Goal: Task Accomplishment & Management: Use online tool/utility

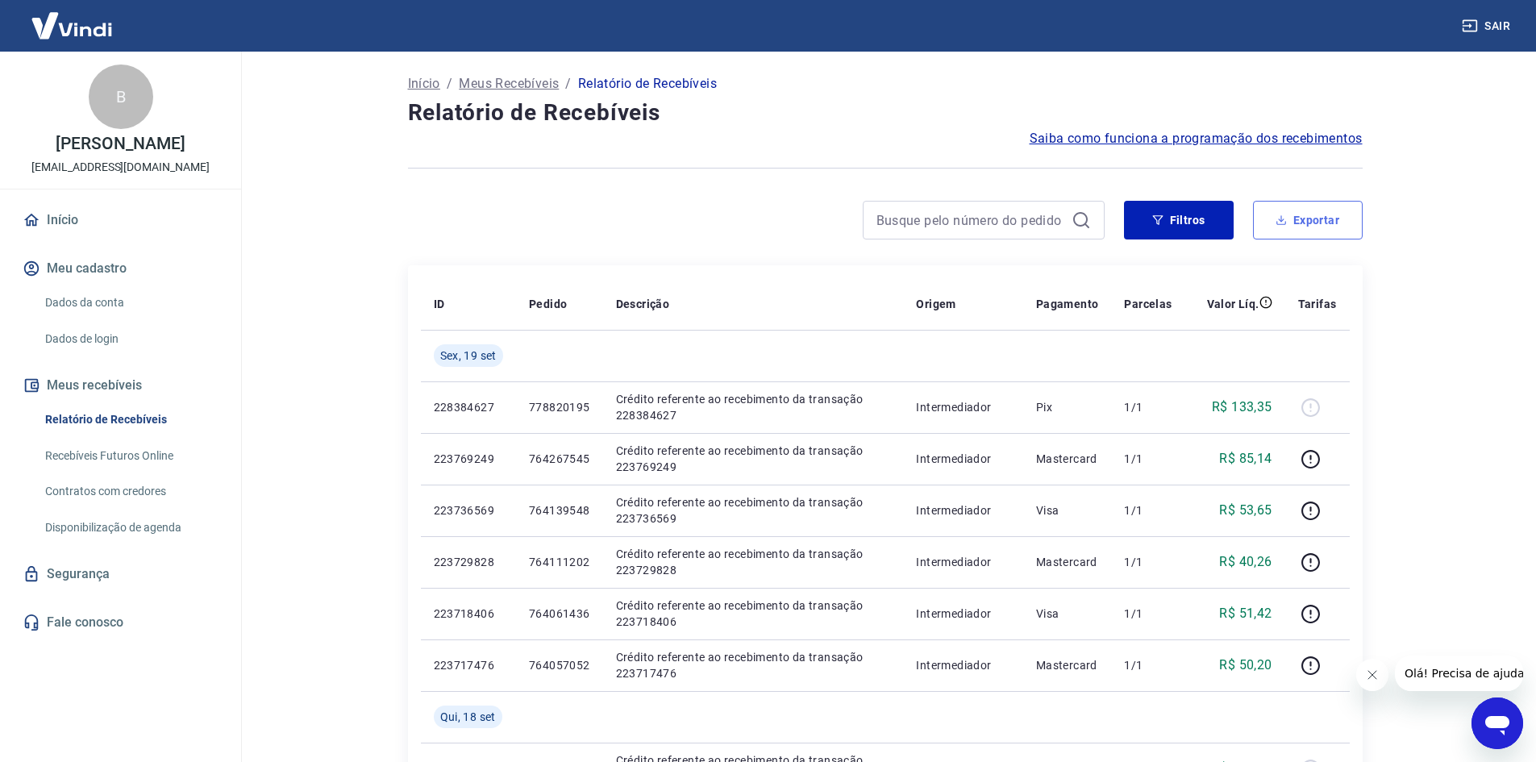
click at [1291, 214] on button "Exportar" at bounding box center [1308, 220] width 110 height 39
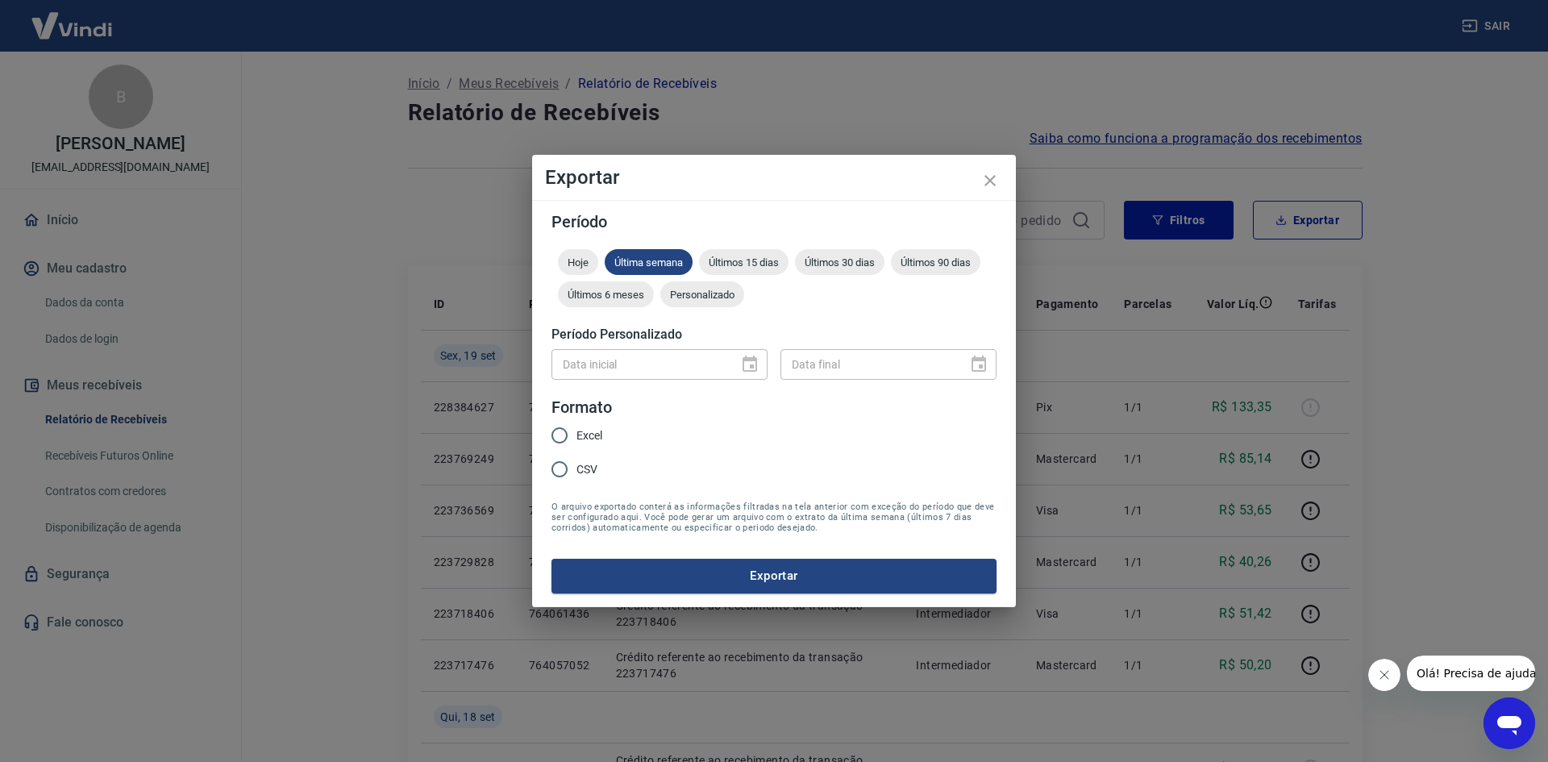
click at [715, 310] on div "Hoje Última semana Últimos 15 dias Últimos 30 dias Últimos 90 dias Últimos 6 me…" at bounding box center [773, 281] width 445 height 64
click at [712, 297] on span "Personalizado" at bounding box center [702, 295] width 84 height 12
click at [748, 363] on icon "Choose date" at bounding box center [749, 364] width 19 height 19
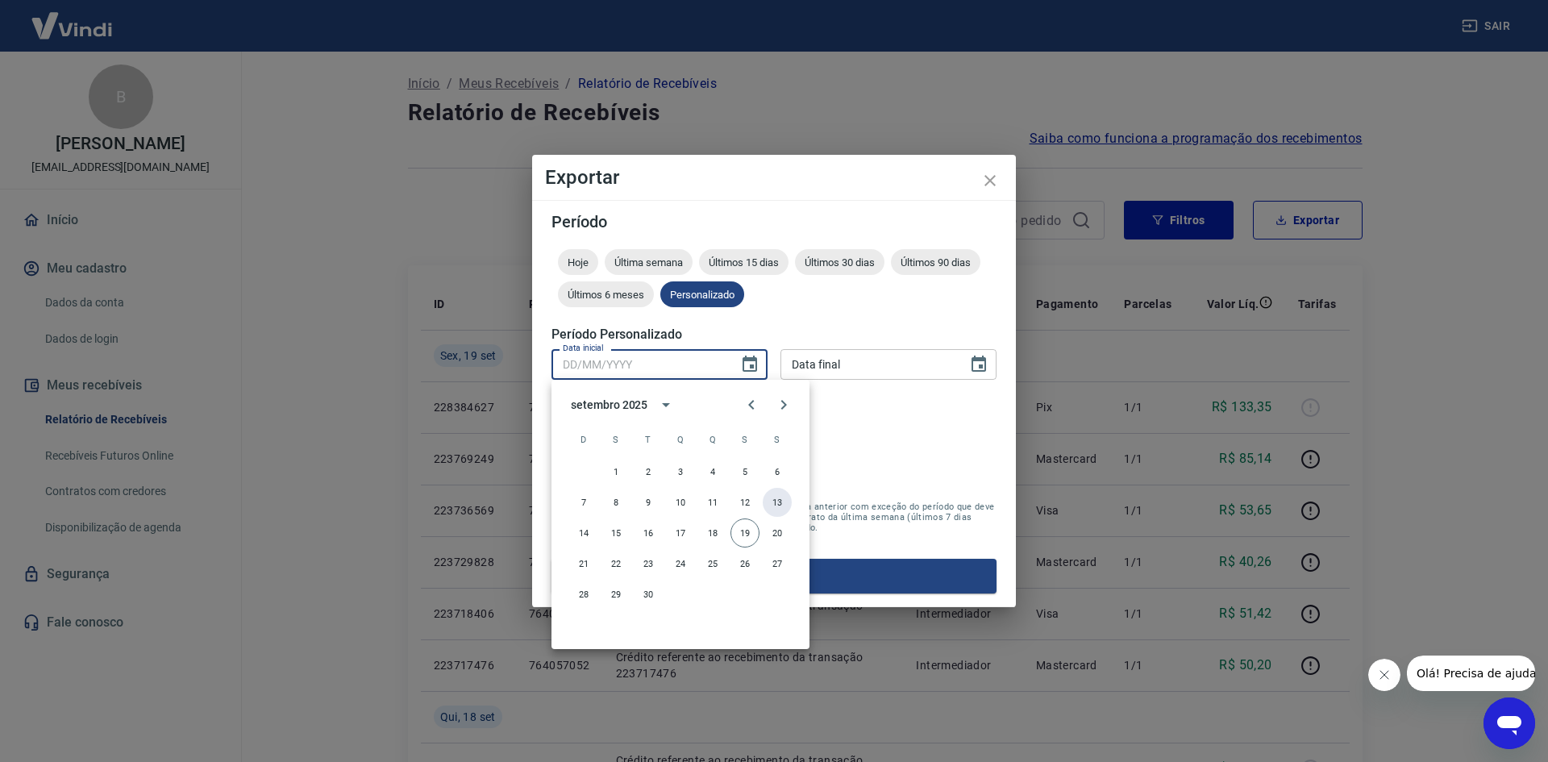
drag, startPoint x: 775, startPoint y: 502, endPoint x: 800, endPoint y: 451, distance: 56.6
click at [776, 501] on button "13" at bounding box center [777, 502] width 29 height 29
type input "[DATE]"
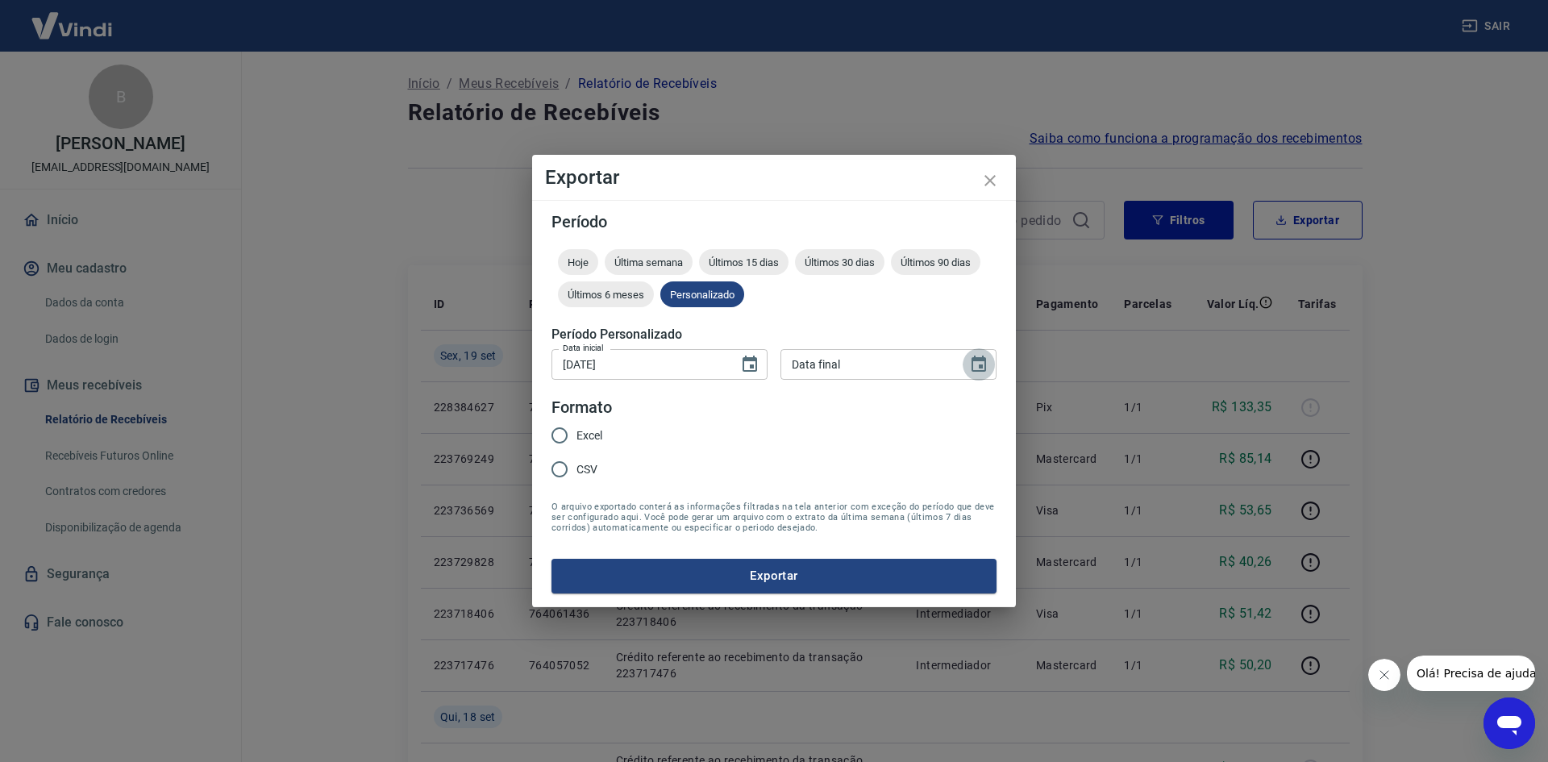
click at [973, 366] on icon "Choose date" at bounding box center [978, 364] width 19 height 19
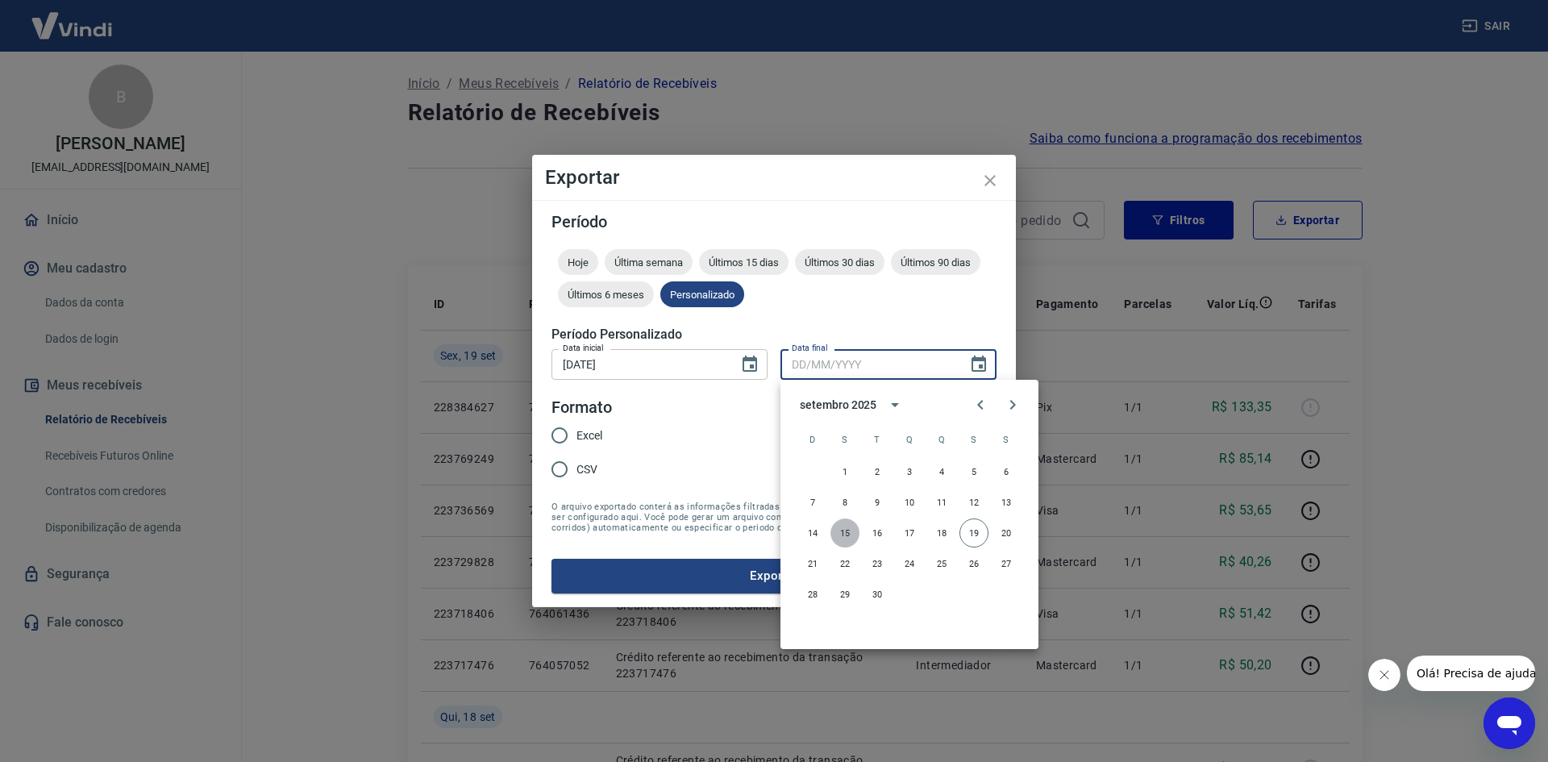
click at [842, 528] on button "15" at bounding box center [844, 532] width 29 height 29
type input "[DATE]"
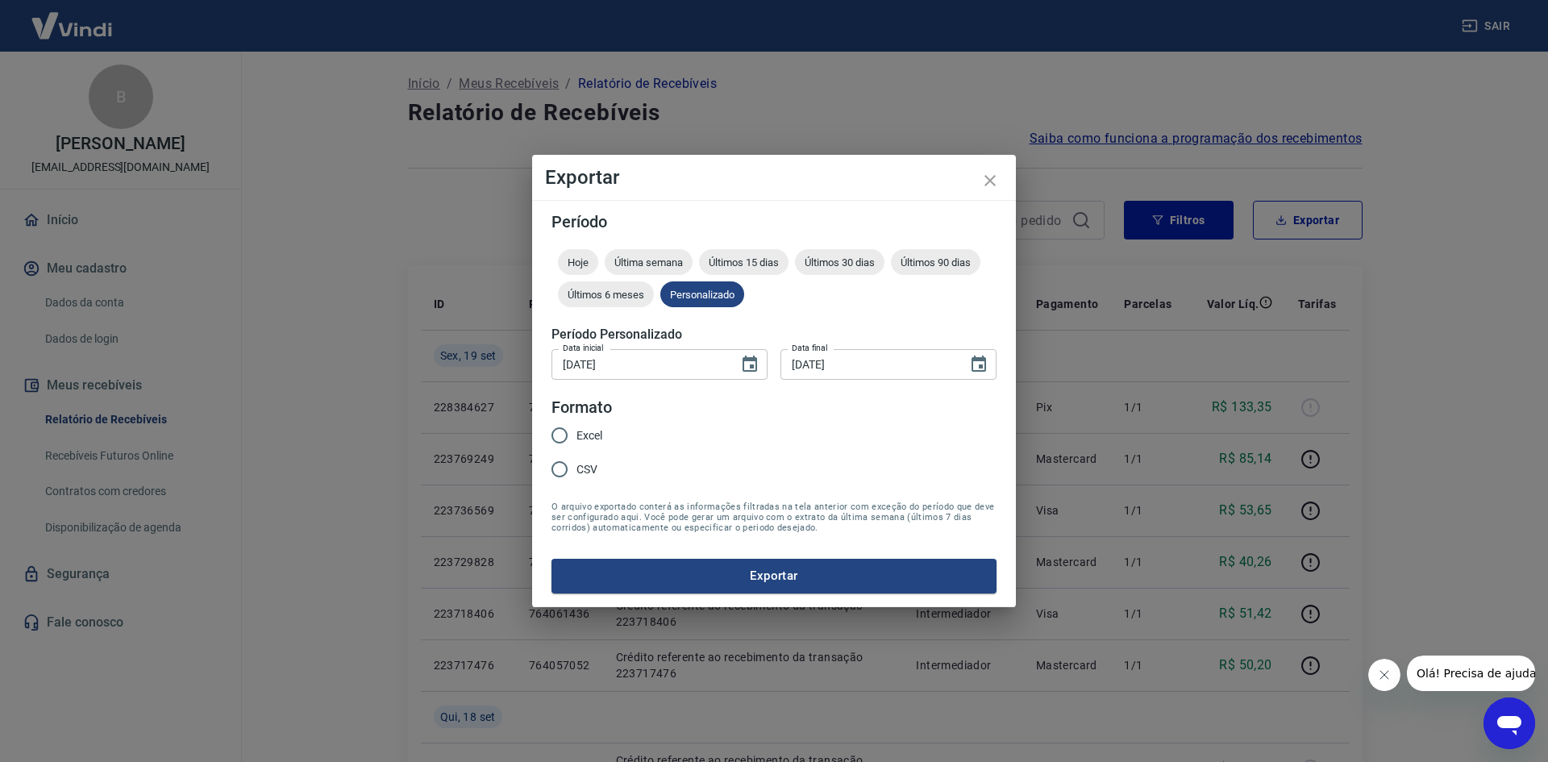
click at [584, 430] on span "Excel" at bounding box center [589, 435] width 26 height 17
click at [576, 430] on input "Excel" at bounding box center [560, 435] width 34 height 34
radio input "true"
click at [688, 574] on button "Exportar" at bounding box center [773, 576] width 445 height 34
